Goal: Use online tool/utility: Utilize a website feature to perform a specific function

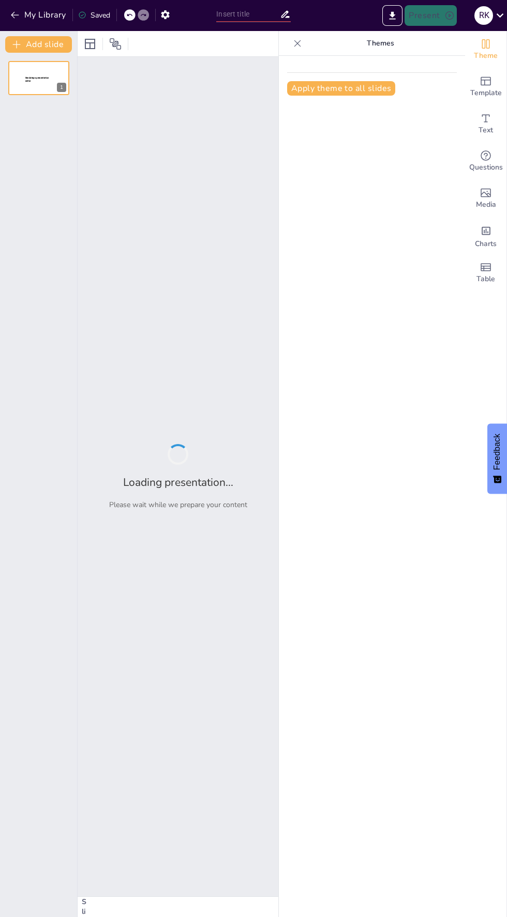
type input "Understanding the Fundamentals of Planning and Decision-Making"
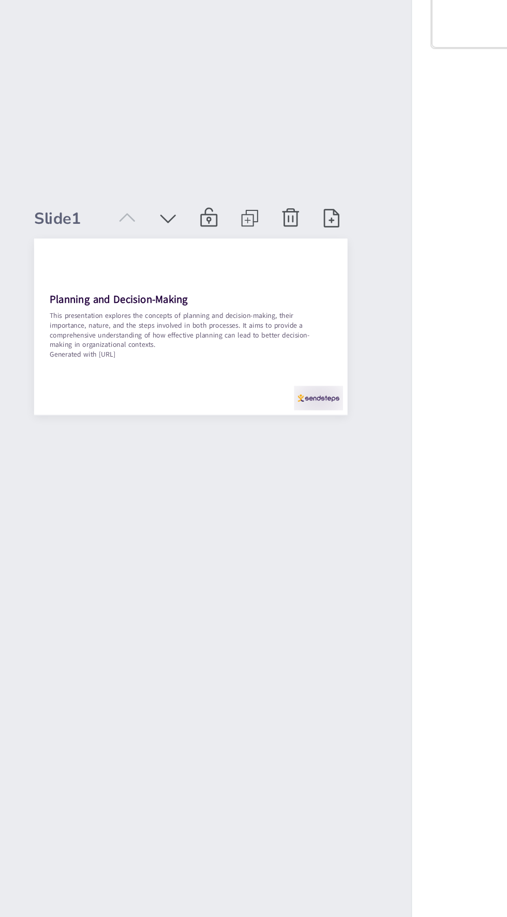
checkbox input "true"
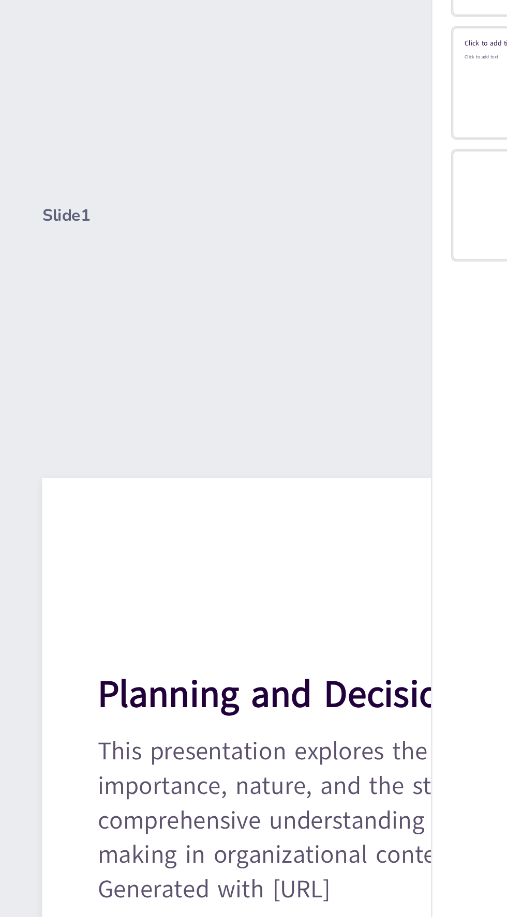
scroll to position [0, 3]
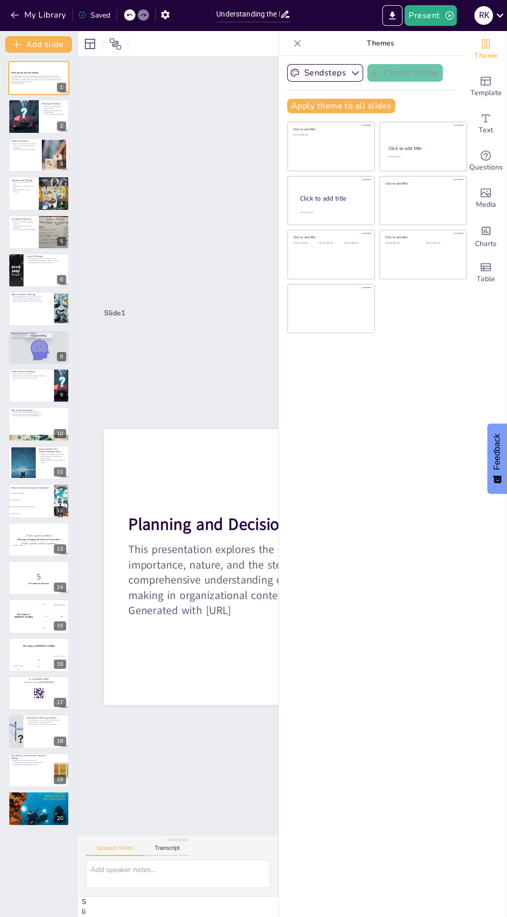
click at [45, 147] on icon at bounding box center [45, 147] width 6 height 6
type textarea "The goal-oriented nature of planning is essential for providing direction. By s…"
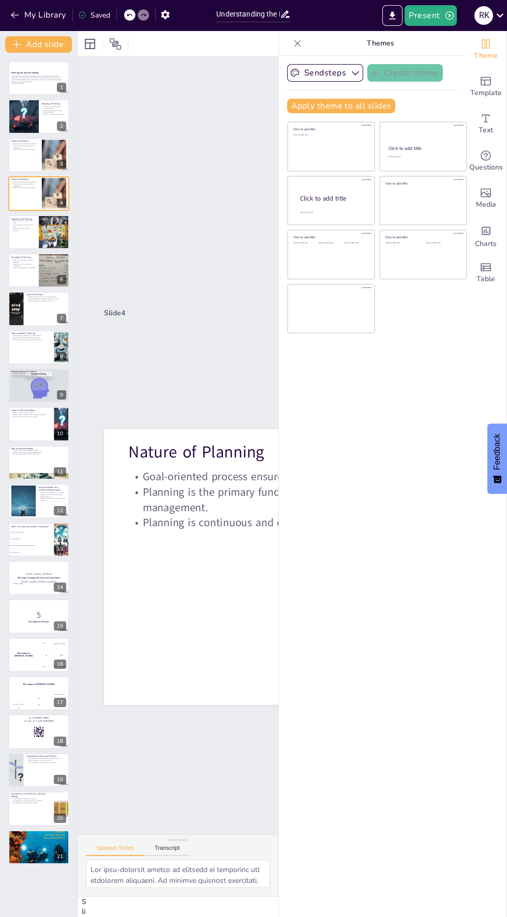
checkbox input "true"
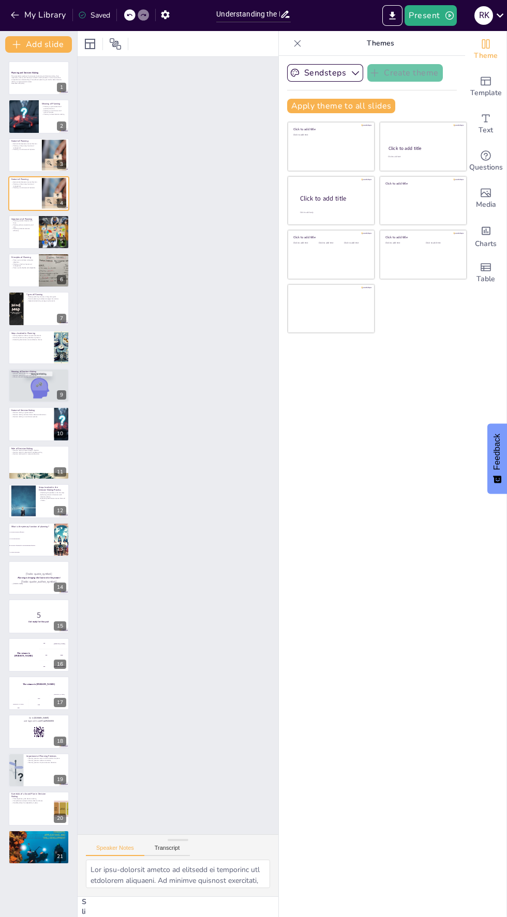
click at [43, 844] on button at bounding box center [45, 839] width 12 height 12
type textarea "The conclusion emphasizes that planning and decision-making are not merely admi…"
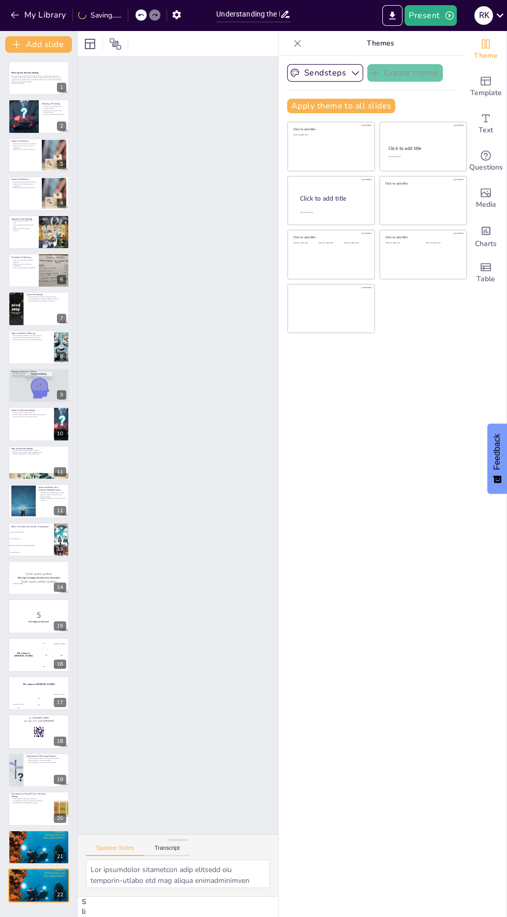
click at [23, 888] on div at bounding box center [38, 885] width 61 height 79
checkbox input "true"
click at [41, 724] on button at bounding box center [45, 724] width 12 height 12
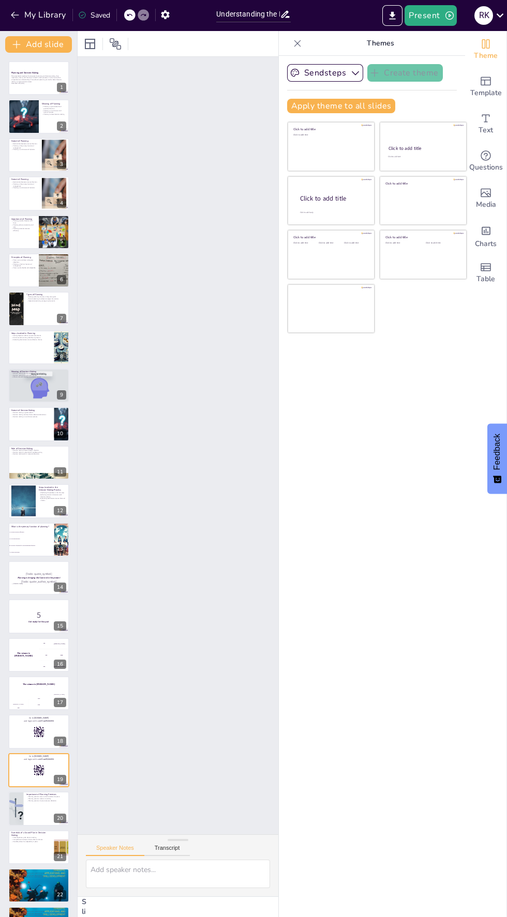
checkbox input "true"
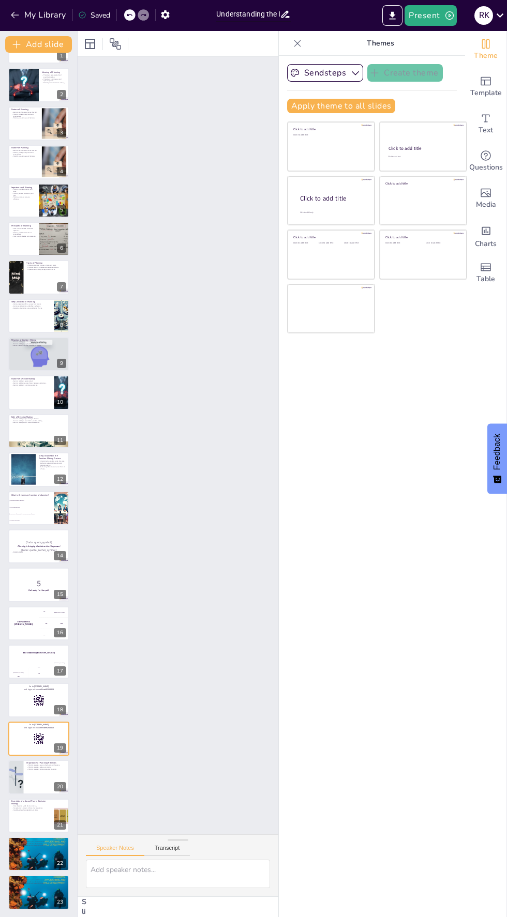
click at [45, 269] on icon at bounding box center [45, 269] width 6 height 6
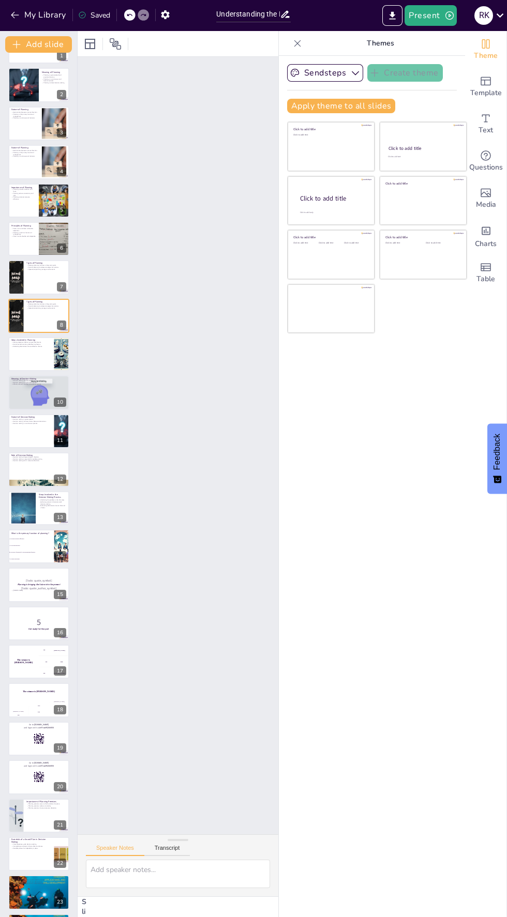
type textarea "Strategic planning is essential for organizations as it sets the long-term visi…"
checkbox input "true"
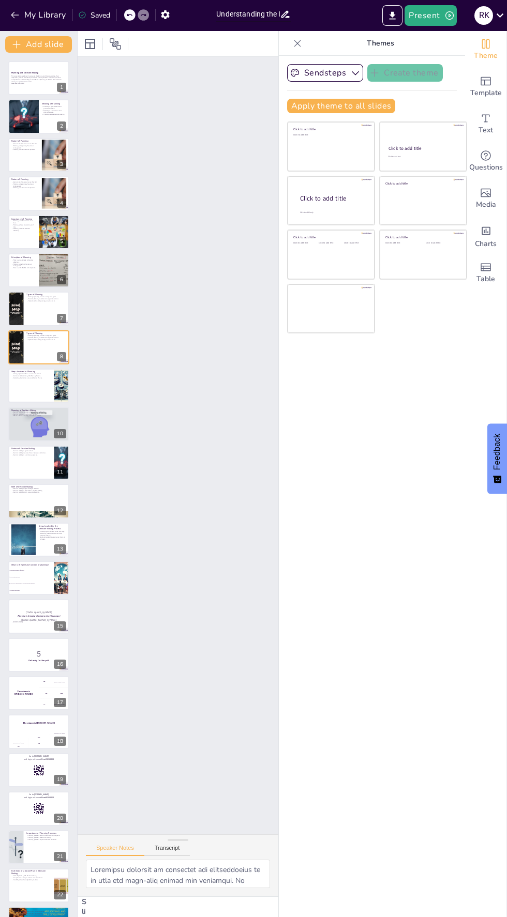
click at [41, 342] on button at bounding box center [45, 339] width 12 height 12
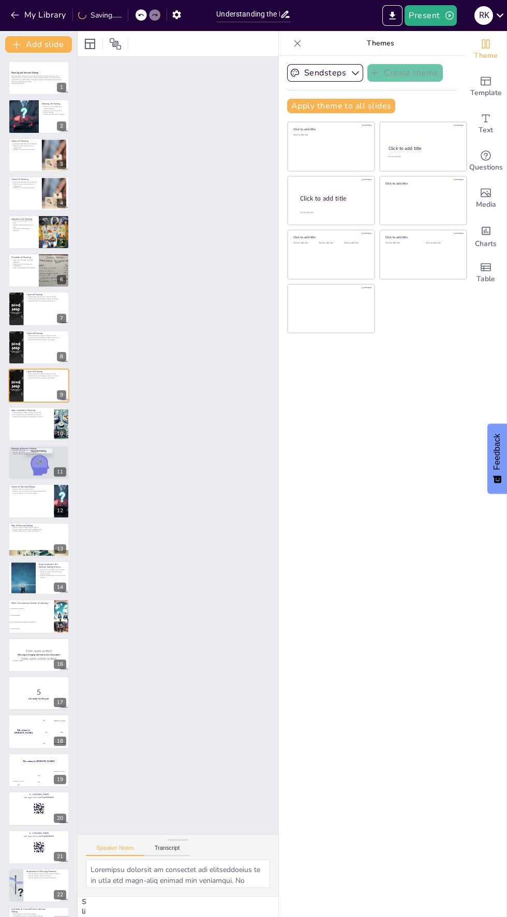
checkbox input "true"
